Goal: Information Seeking & Learning: Understand process/instructions

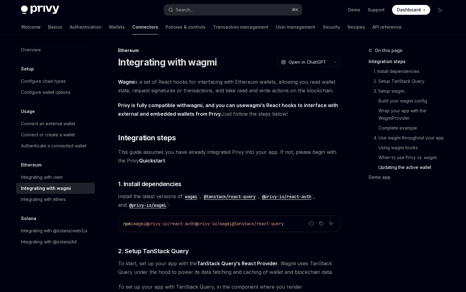
scroll to position [1695, 0]
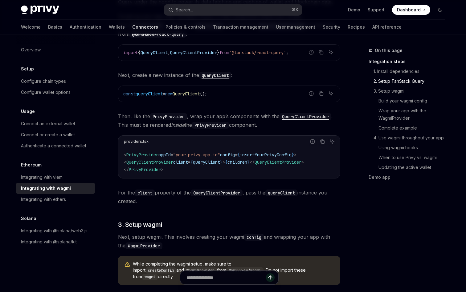
scroll to position [271, 0]
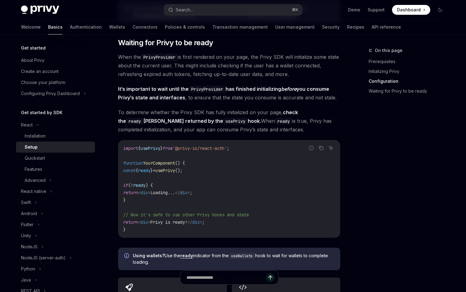
scroll to position [588, 0]
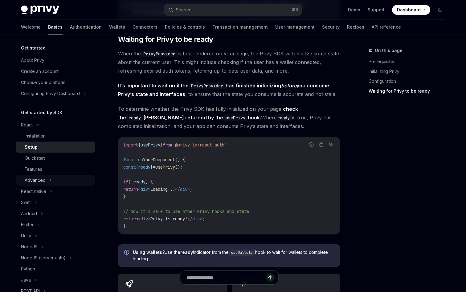
click at [44, 181] on div "Advanced" at bounding box center [35, 180] width 21 height 7
type textarea "*"
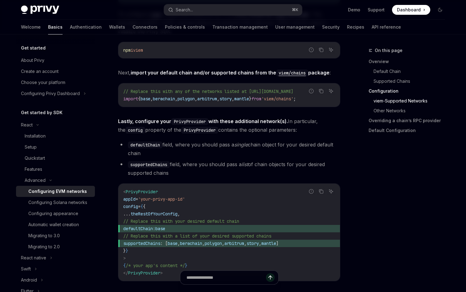
scroll to position [699, 0]
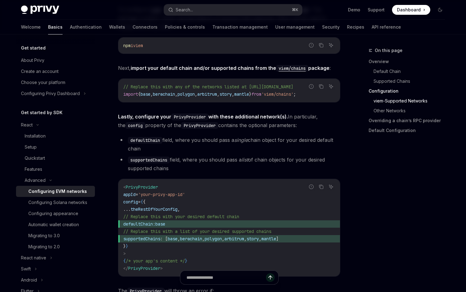
click at [165, 224] on span "base" at bounding box center [160, 224] width 10 height 6
drag, startPoint x: 146, startPoint y: 226, endPoint x: 204, endPoint y: 226, distance: 58.2
click at [204, 226] on span "defaultChain: base" at bounding box center [229, 224] width 212 height 7
click at [199, 225] on span "defaultChain: base" at bounding box center [229, 224] width 212 height 7
drag, startPoint x: 199, startPoint y: 225, endPoint x: 140, endPoint y: 225, distance: 58.5
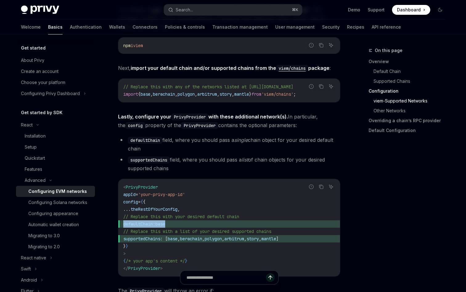
click at [140, 225] on span "defaultChain: base" at bounding box center [229, 224] width 212 height 7
